Goal: Information Seeking & Learning: Learn about a topic

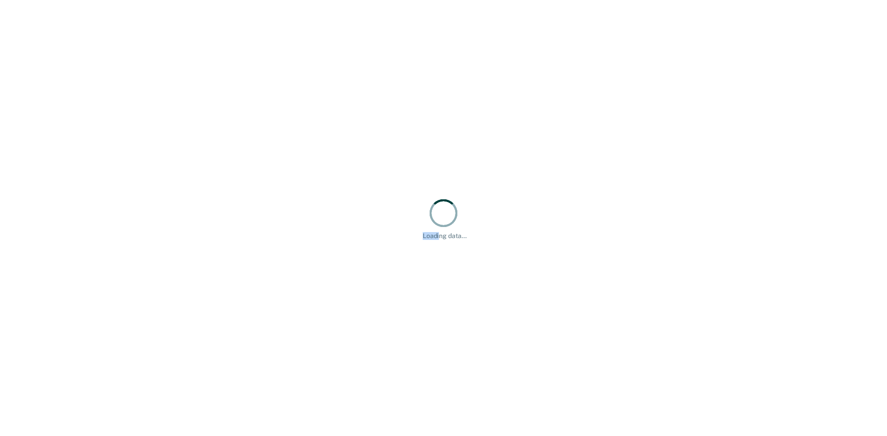
drag, startPoint x: 451, startPoint y: 222, endPoint x: 438, endPoint y: 237, distance: 20.6
click at [438, 237] on div "Loading data..." at bounding box center [445, 219] width 44 height 42
click at [488, 180] on div "Loading data..." at bounding box center [443, 218] width 887 height 436
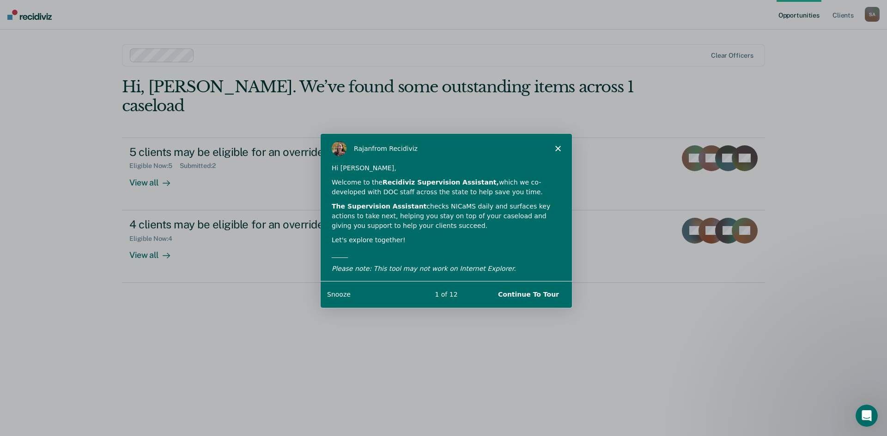
click at [556, 149] on polygon "Close" at bounding box center [558, 148] width 6 height 6
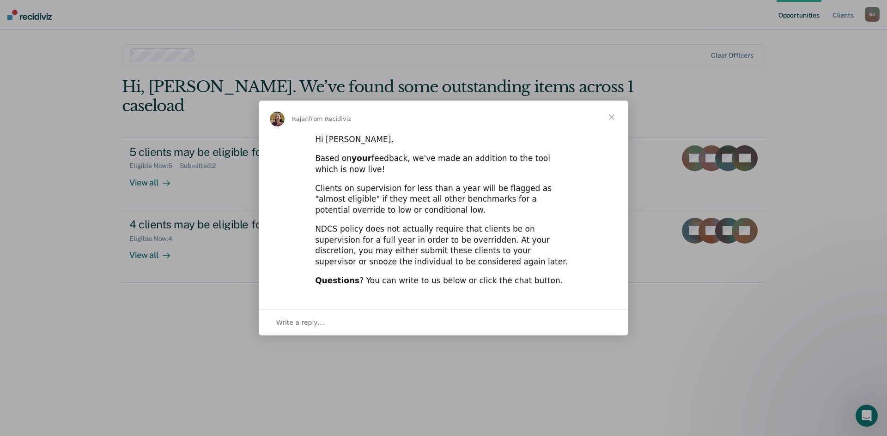
click at [614, 122] on span "Close" at bounding box center [611, 117] width 33 height 33
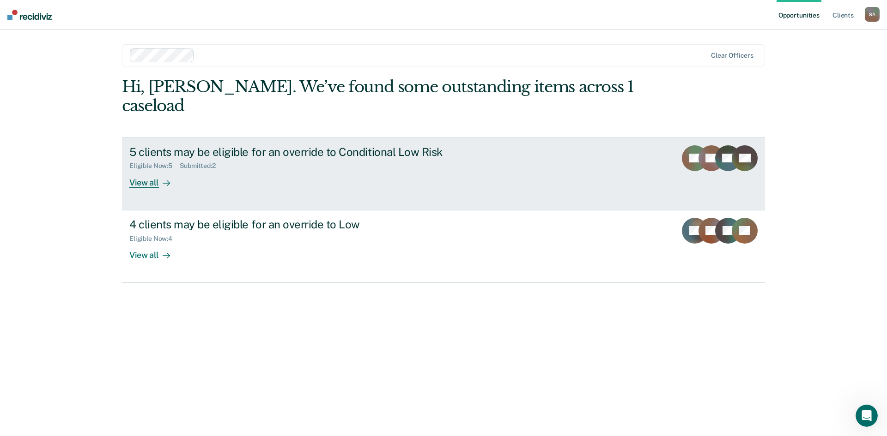
click at [159, 177] on div at bounding box center [164, 182] width 11 height 11
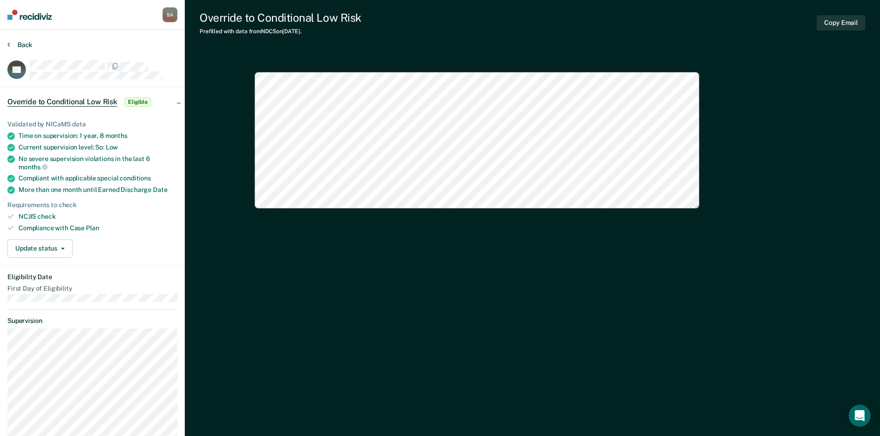
click at [17, 47] on button "Back" at bounding box center [19, 45] width 25 height 8
click at [20, 46] on button "Back" at bounding box center [19, 45] width 25 height 8
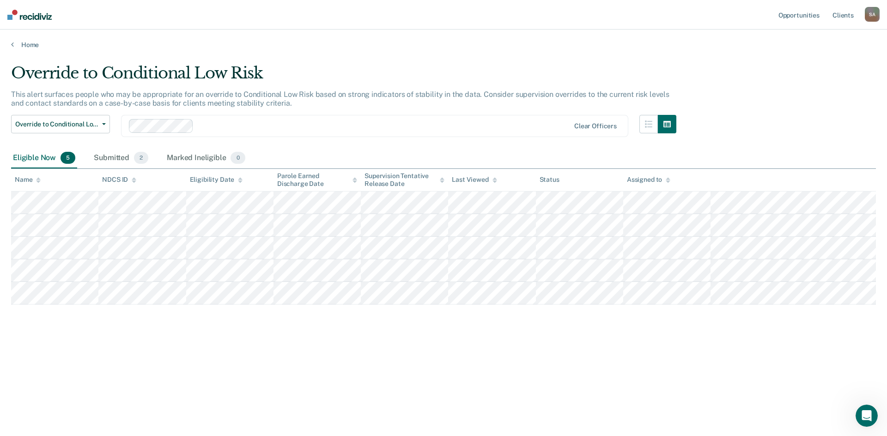
click at [18, 40] on div "Home" at bounding box center [443, 39] width 887 height 19
click at [34, 42] on link "Home" at bounding box center [443, 45] width 865 height 8
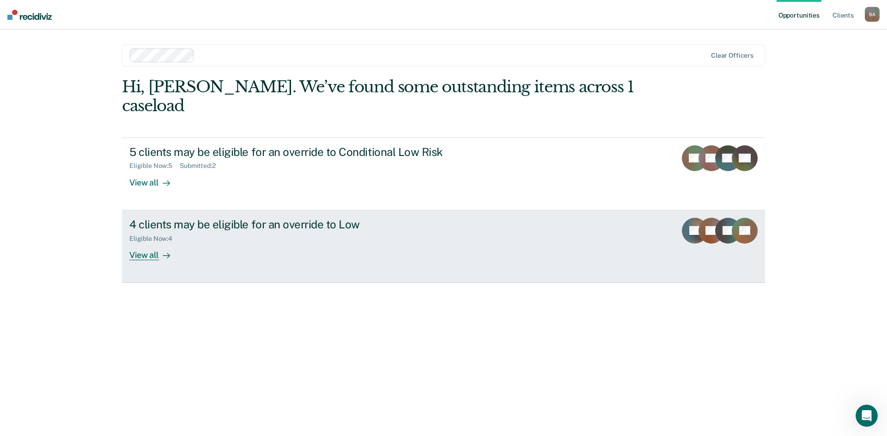
click at [151, 242] on div "View all" at bounding box center [155, 251] width 52 height 18
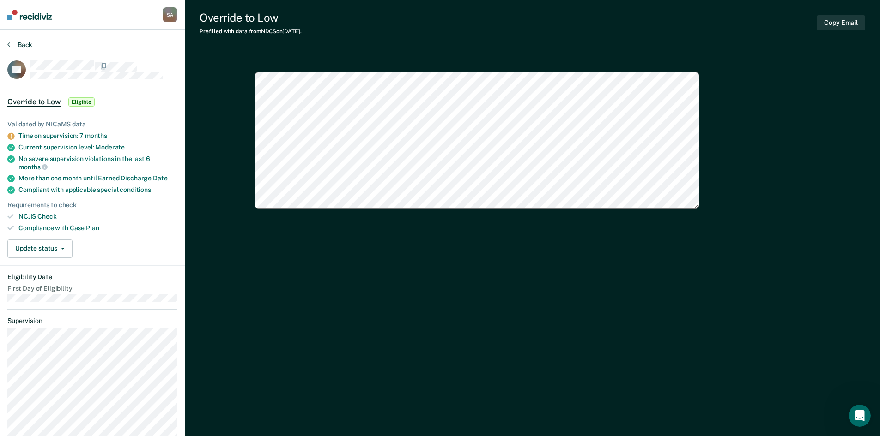
click at [21, 44] on button "Back" at bounding box center [19, 45] width 25 height 8
click at [18, 43] on button "Back" at bounding box center [19, 45] width 25 height 8
click at [22, 48] on button "Back" at bounding box center [19, 45] width 25 height 8
click at [13, 43] on button "Back" at bounding box center [19, 45] width 25 height 8
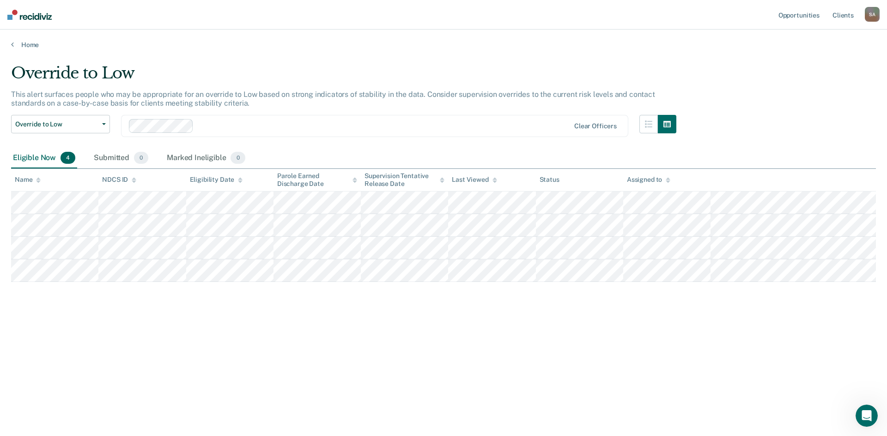
click at [32, 55] on main "Override to Low This alert surfaces people who may be appropriate for an overri…" at bounding box center [443, 241] width 887 height 385
click at [32, 48] on link "Home" at bounding box center [443, 45] width 865 height 8
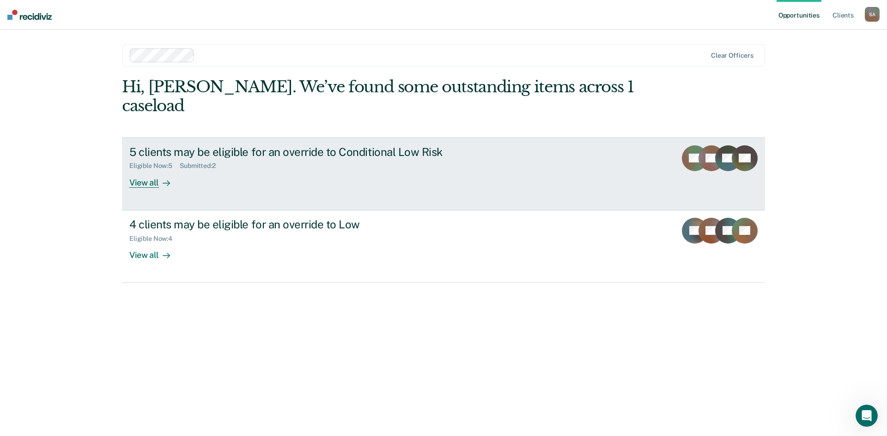
click at [150, 170] on div "View all" at bounding box center [155, 179] width 52 height 18
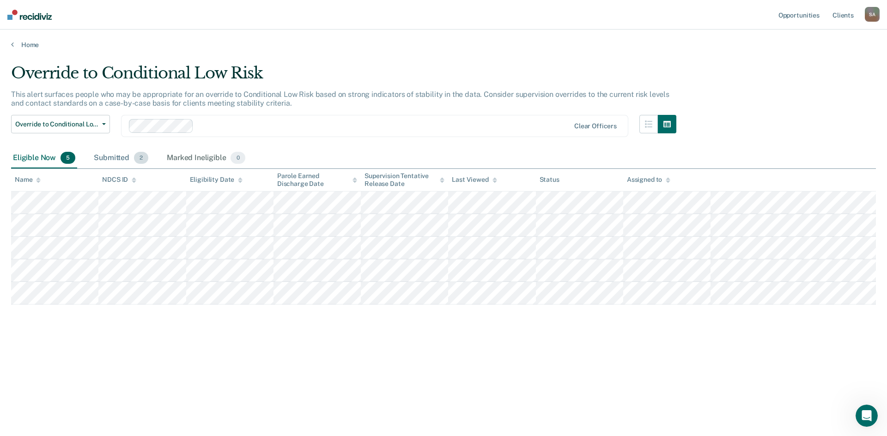
click at [122, 164] on div "Submitted 2" at bounding box center [121, 158] width 58 height 20
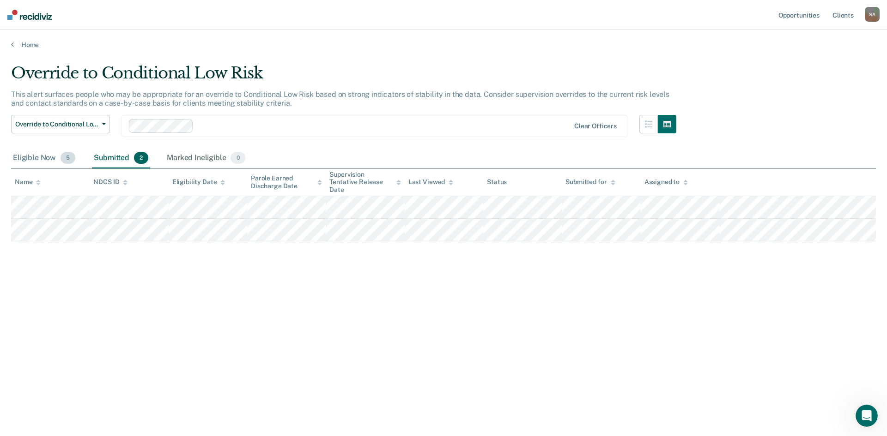
click at [33, 157] on div "Eligible Now 5" at bounding box center [44, 158] width 66 height 20
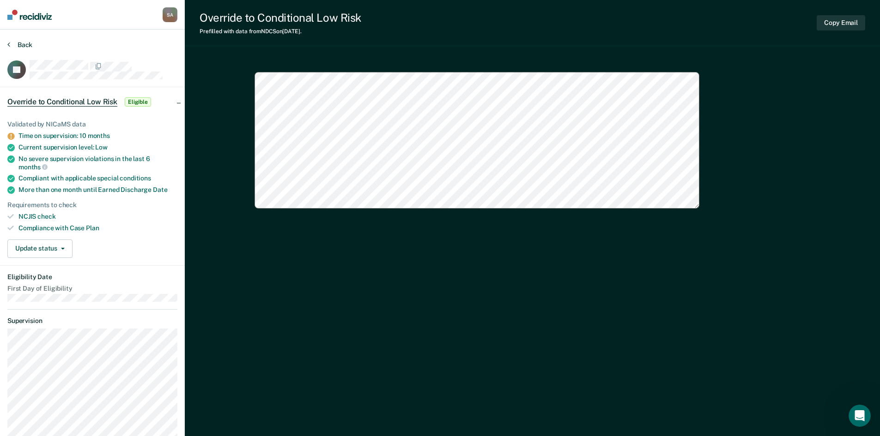
click at [17, 48] on button "Back" at bounding box center [19, 45] width 25 height 8
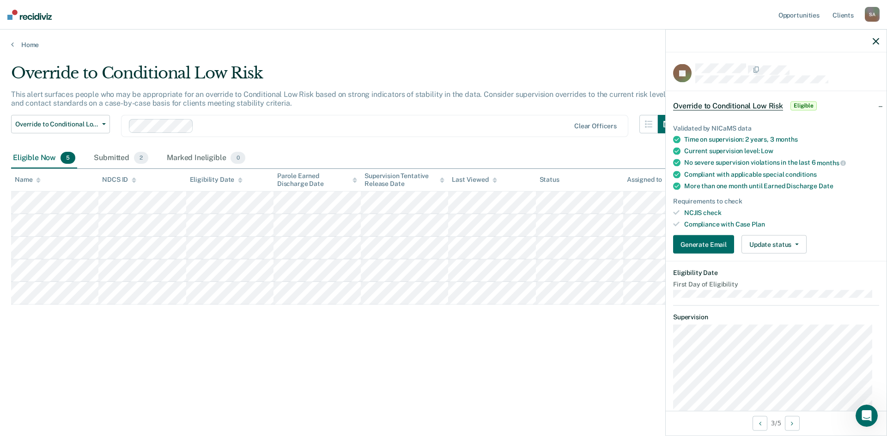
click at [580, 370] on div "Override to Conditional Low Risk This alert surfaces people who may be appropri…" at bounding box center [443, 230] width 865 height 333
click at [795, 244] on icon "button" at bounding box center [797, 245] width 4 height 2
click at [570, 377] on div "Override to Conditional Low Risk This alert surfaces people who may be appropri…" at bounding box center [443, 230] width 865 height 333
click at [573, 368] on div "Override to Conditional Low Risk This alert surfaces people who may be appropri…" at bounding box center [443, 230] width 865 height 333
drag, startPoint x: 872, startPoint y: 42, endPoint x: 865, endPoint y: 47, distance: 9.6
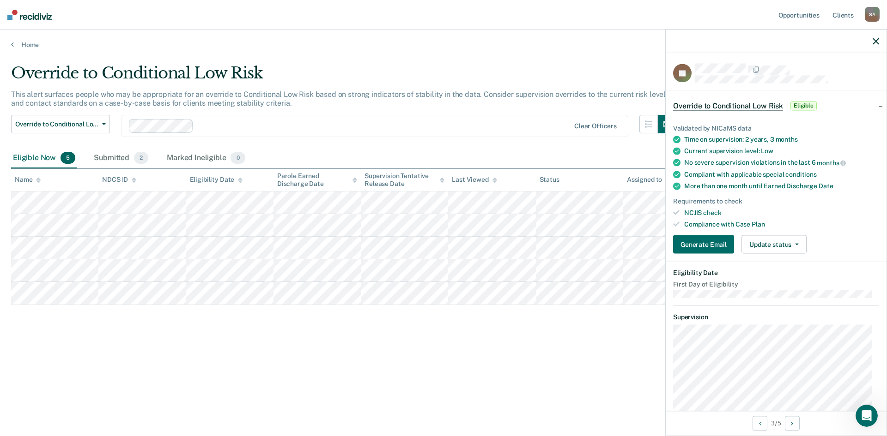
click at [872, 42] on icon "button" at bounding box center [875, 41] width 6 height 6
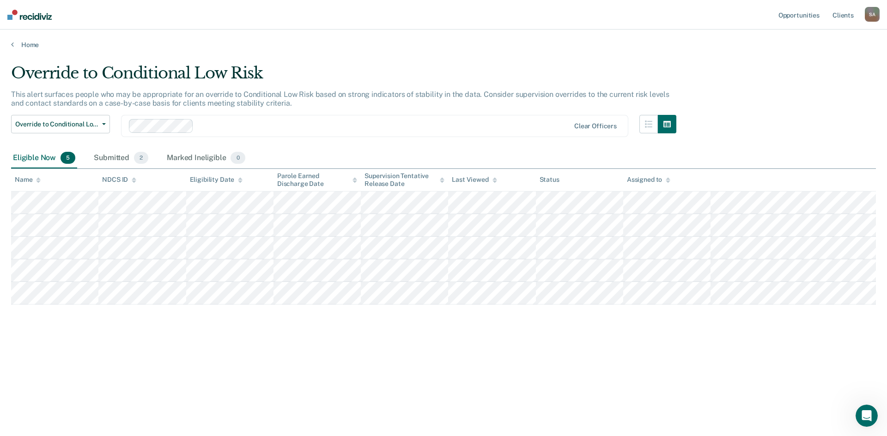
click at [70, 324] on div "Override to Conditional Low Risk This alert surfaces people who may be appropri…" at bounding box center [443, 215] width 865 height 303
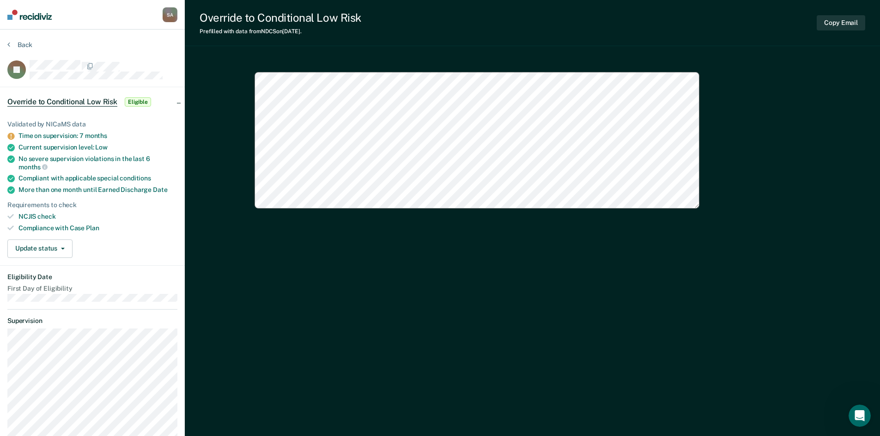
type textarea "x"
click at [21, 46] on button "Back" at bounding box center [19, 45] width 25 height 8
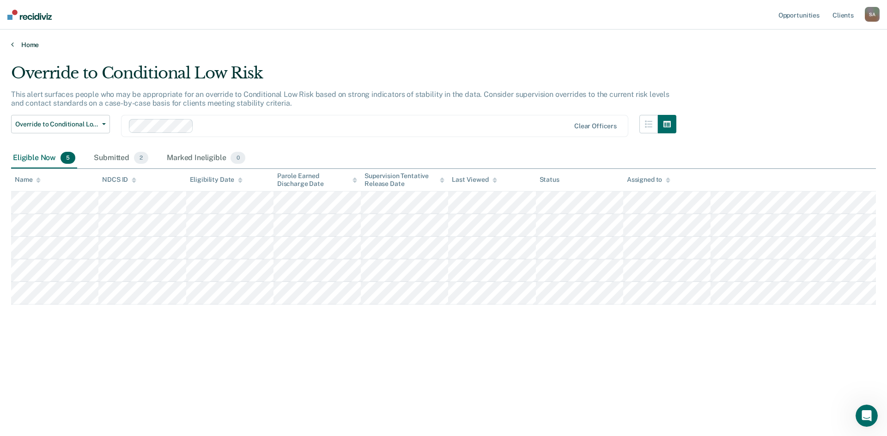
click at [21, 46] on link "Home" at bounding box center [443, 45] width 865 height 8
